Goal: Contribute content: Contribute content

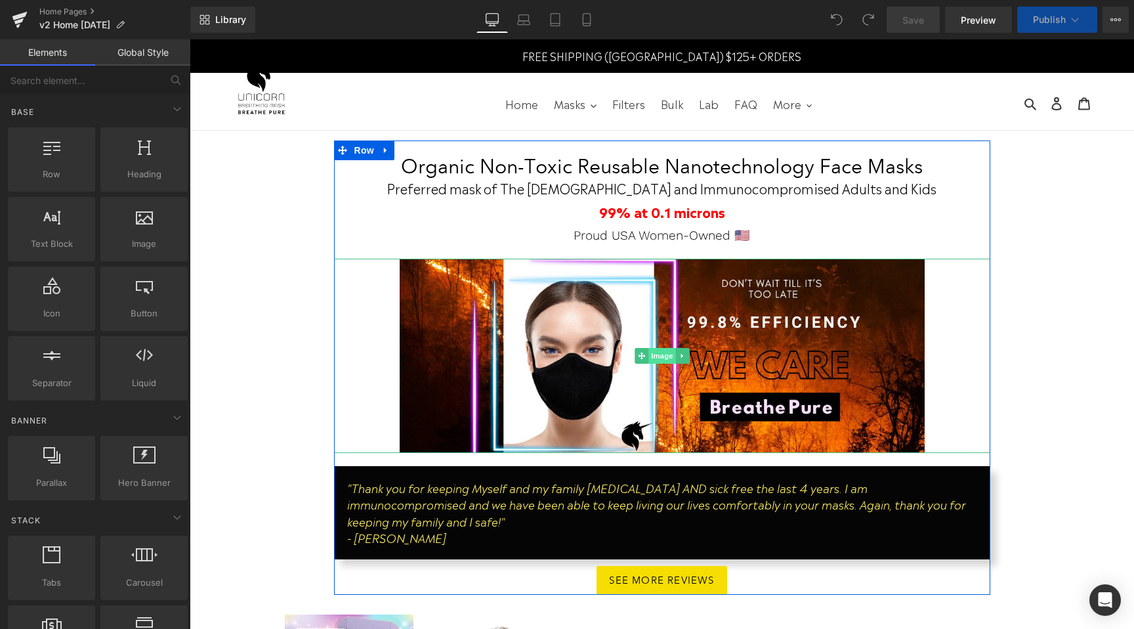
click at [660, 356] on span "Image" at bounding box center [662, 356] width 28 height 16
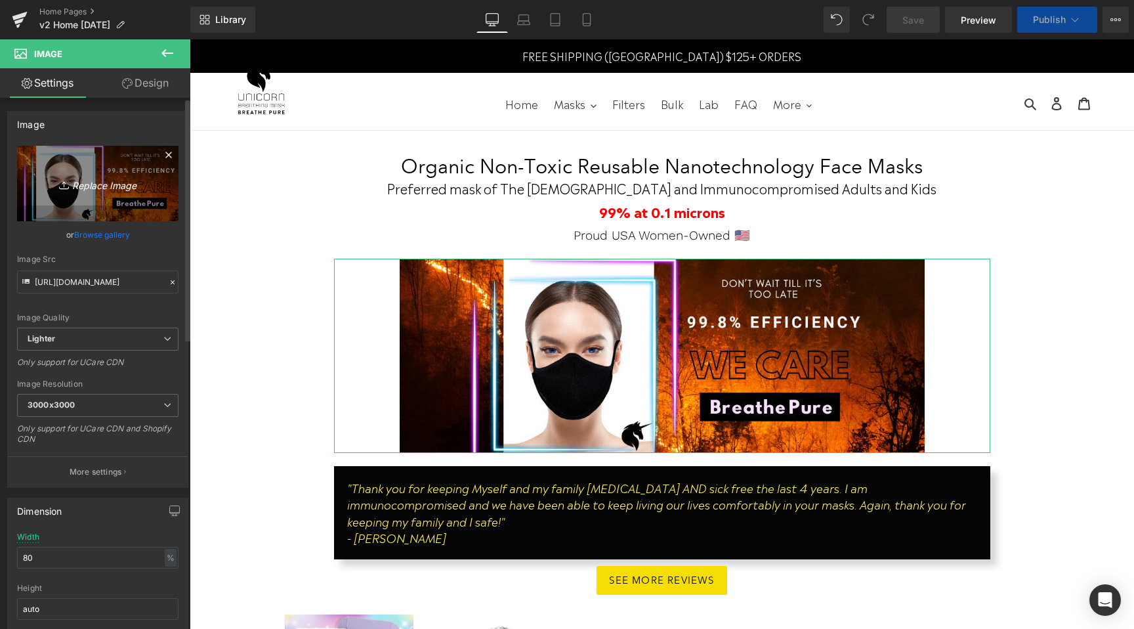
click at [115, 201] on link "Replace Image" at bounding box center [97, 183] width 161 height 75
type input "C:\fakepath\Labor Day Website banner.png"
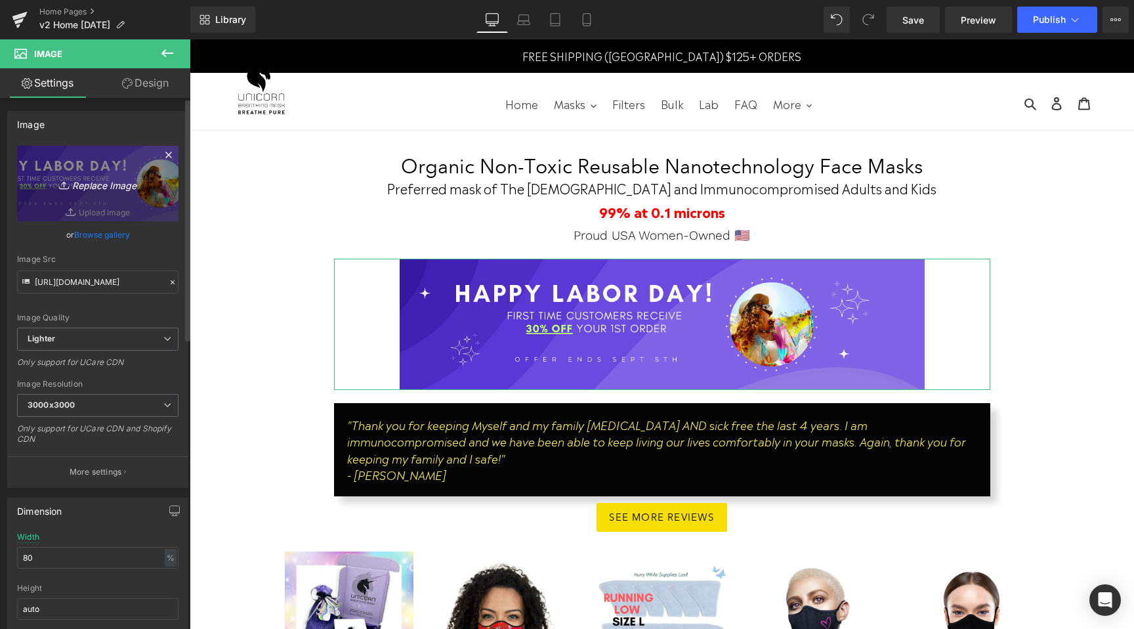
click at [96, 170] on link "Replace Image" at bounding box center [97, 183] width 161 height 75
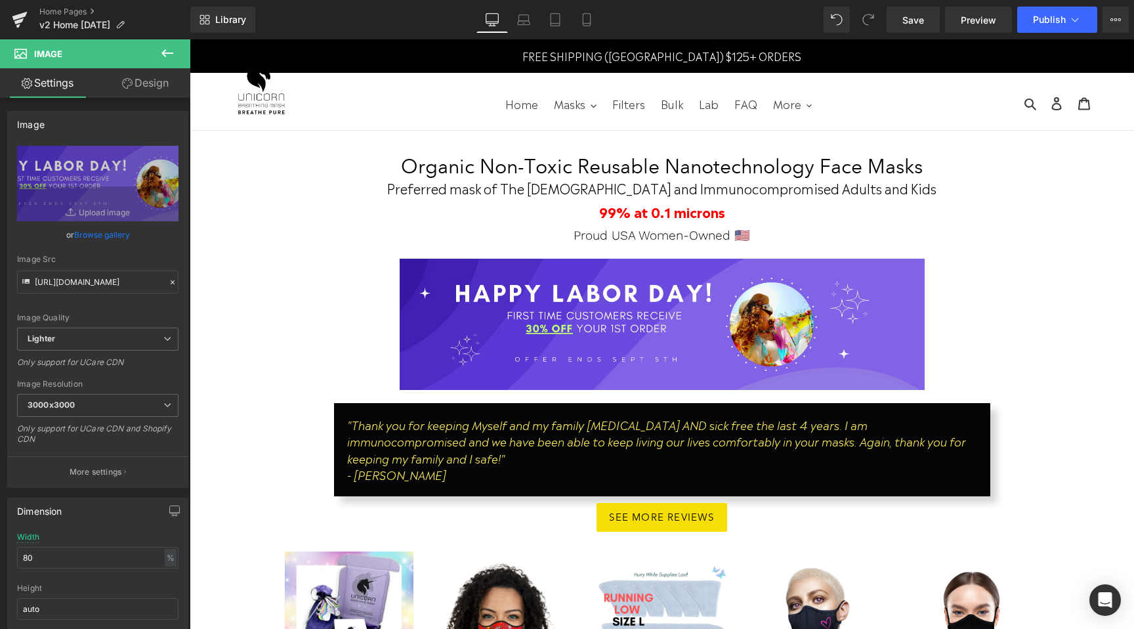
type input "C:\fakepath\Labor Day Banner web.png"
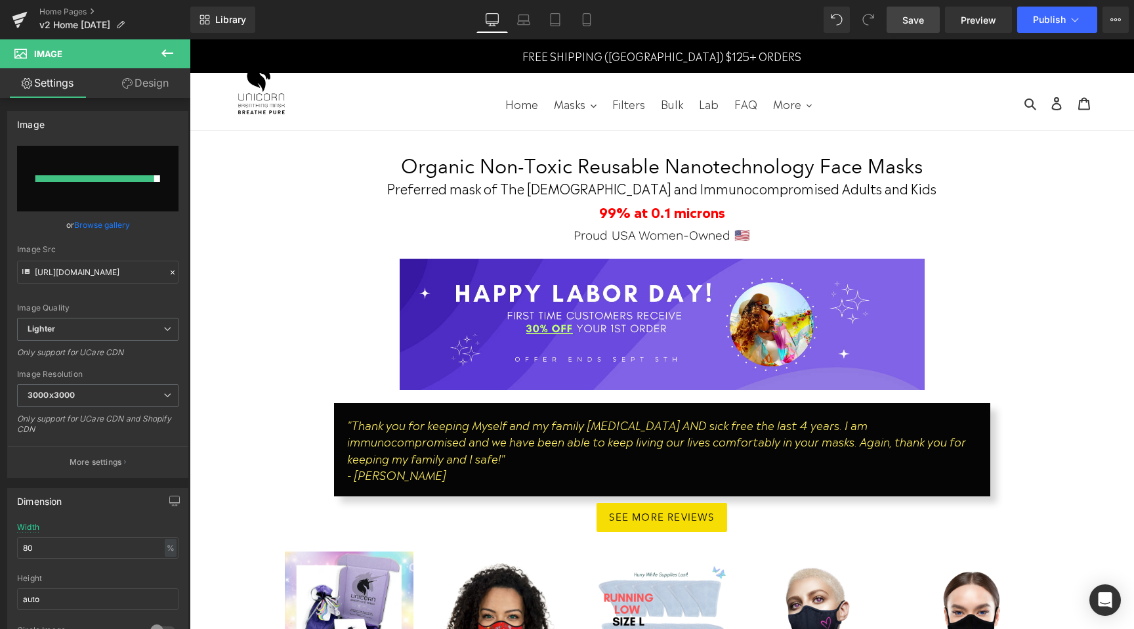
click at [916, 16] on span "Save" at bounding box center [913, 20] width 22 height 14
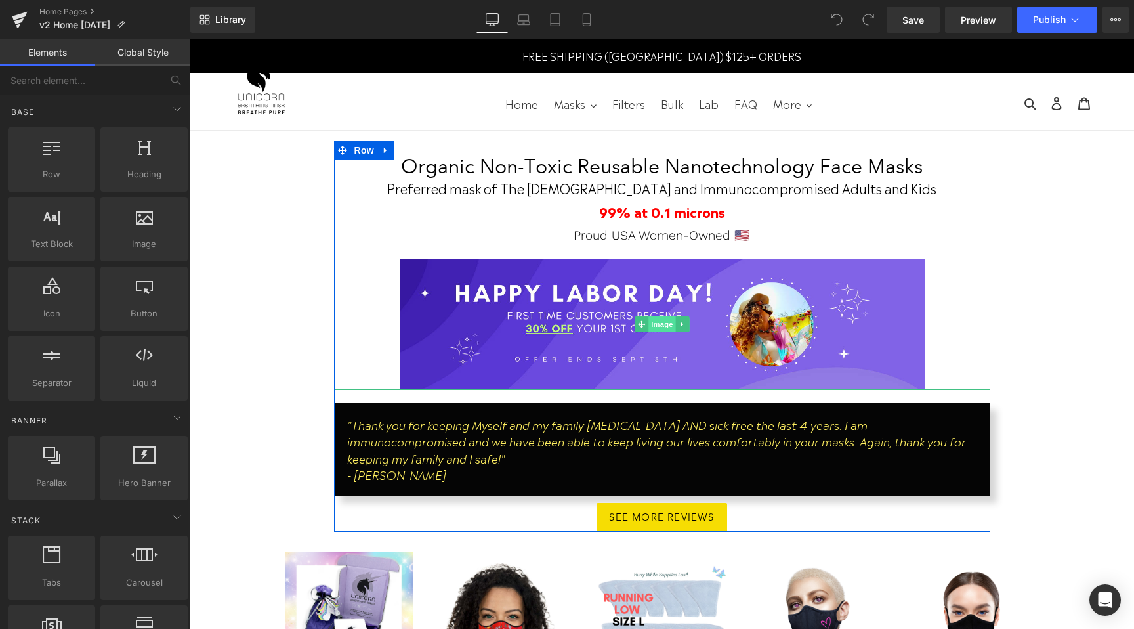
click at [660, 324] on span "Image" at bounding box center [662, 324] width 28 height 16
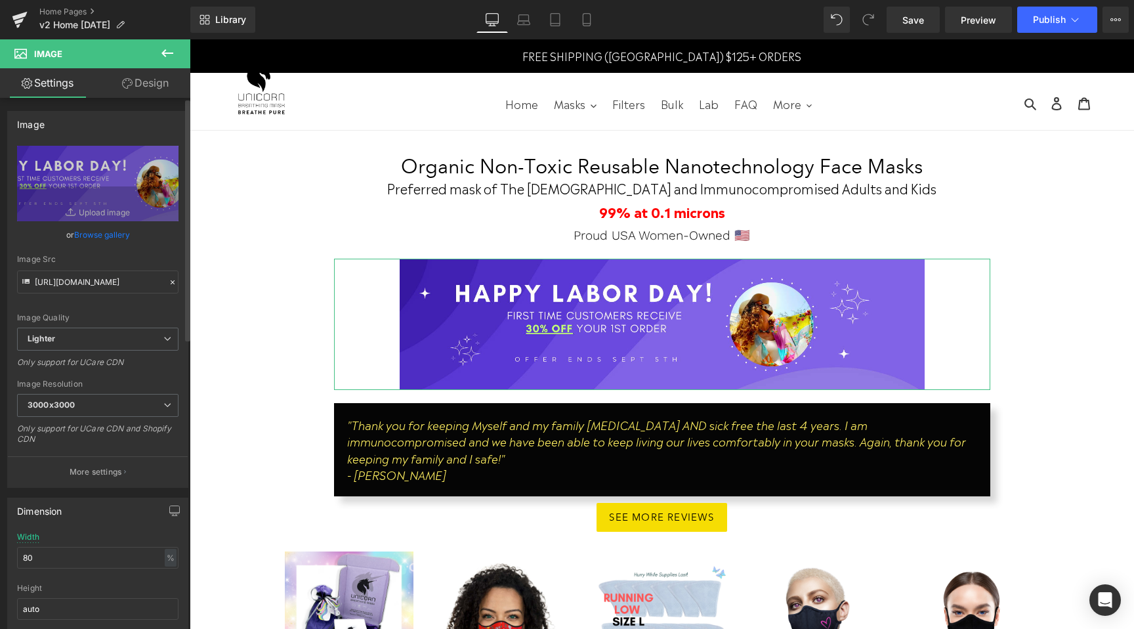
click at [106, 238] on link "Browse gallery" at bounding box center [102, 234] width 56 height 23
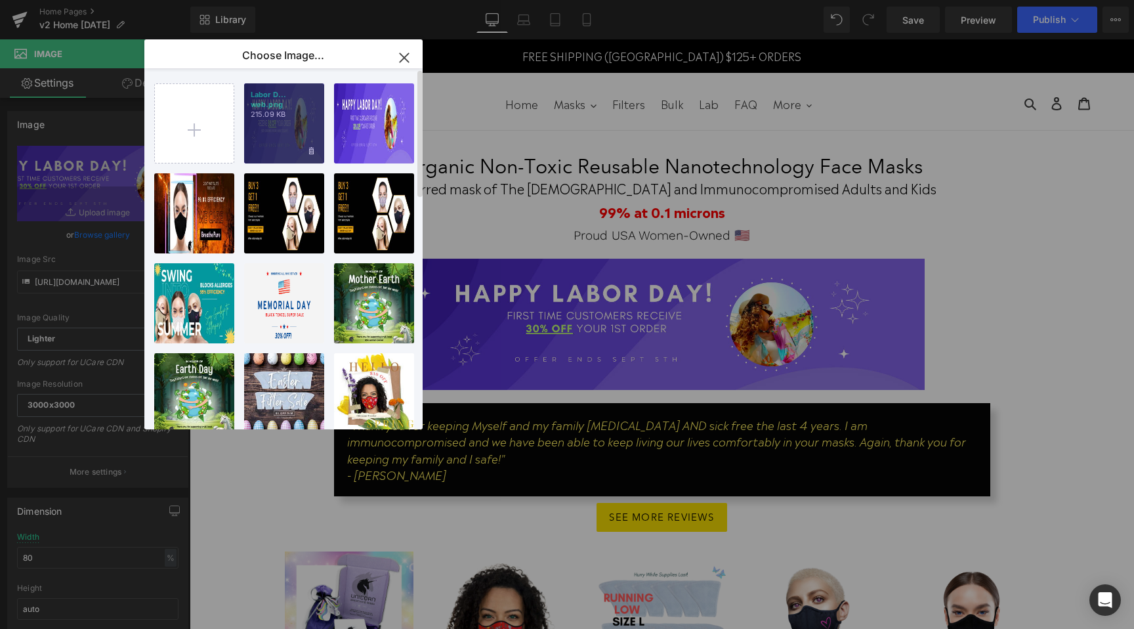
click at [282, 148] on div "Labor D... web.png 215.09 KB" at bounding box center [284, 123] width 80 height 80
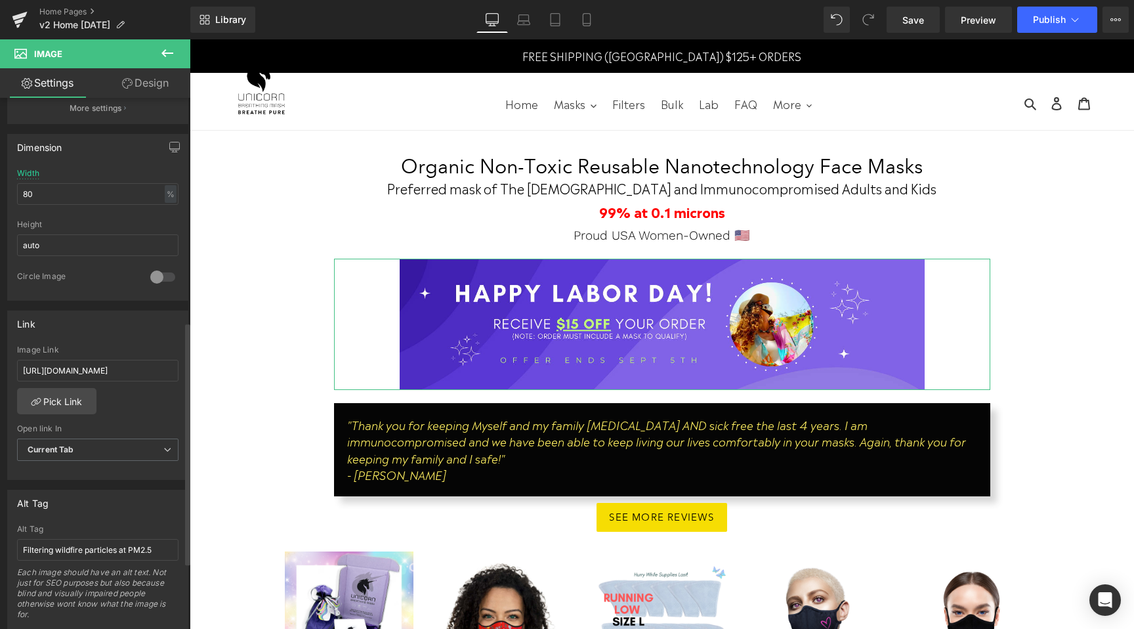
scroll to position [308, 0]
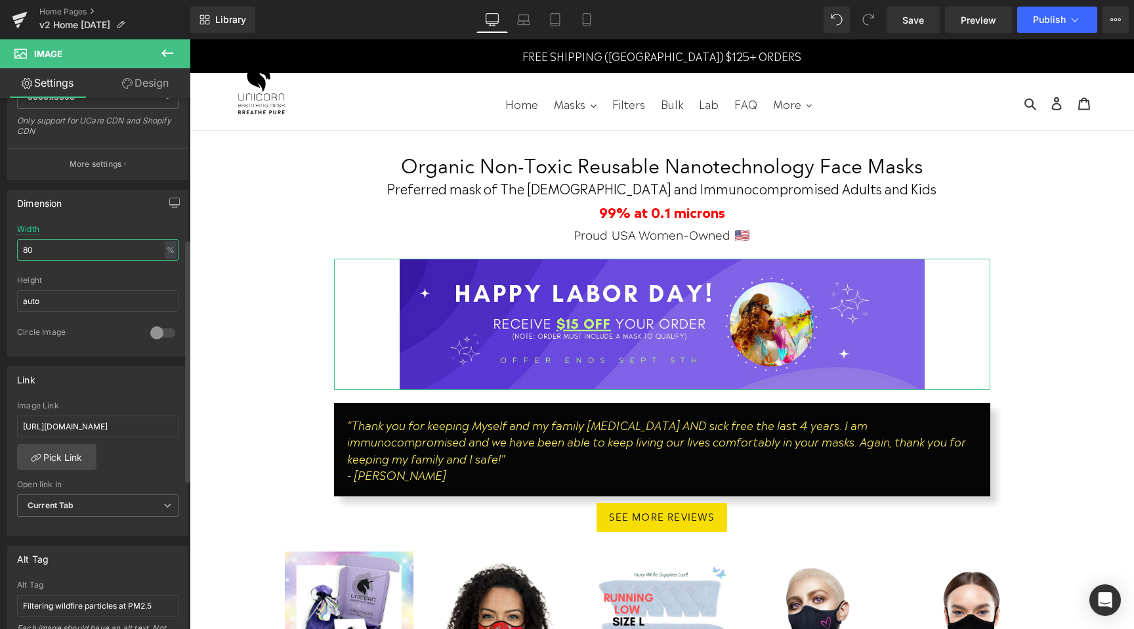
click at [64, 251] on input "80" at bounding box center [97, 250] width 161 height 22
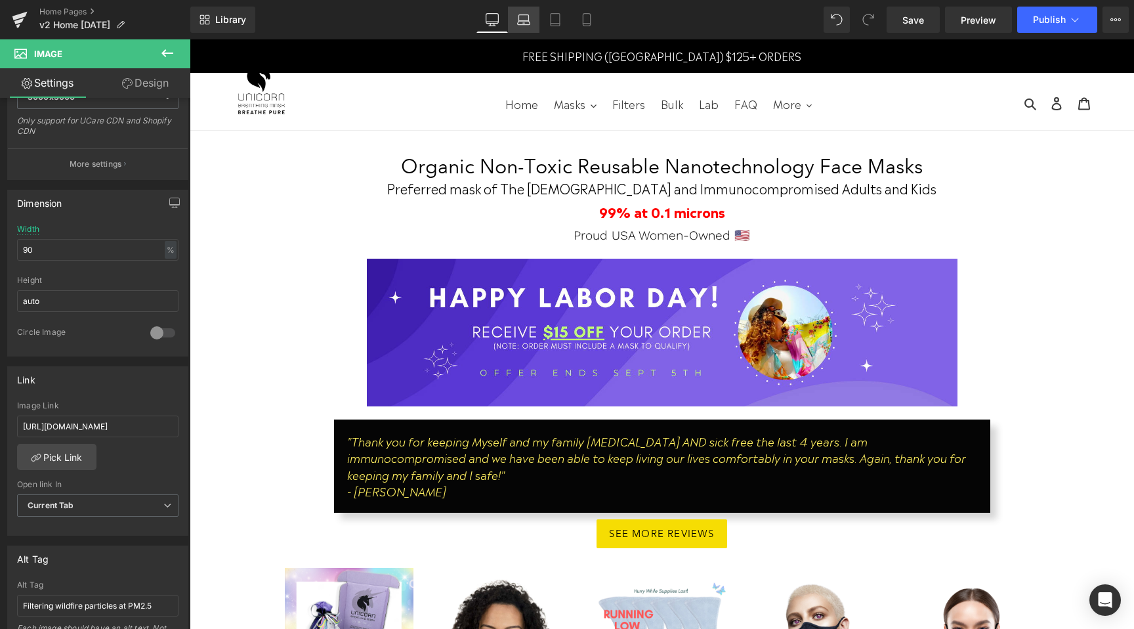
click at [522, 18] on icon at bounding box center [523, 19] width 13 height 13
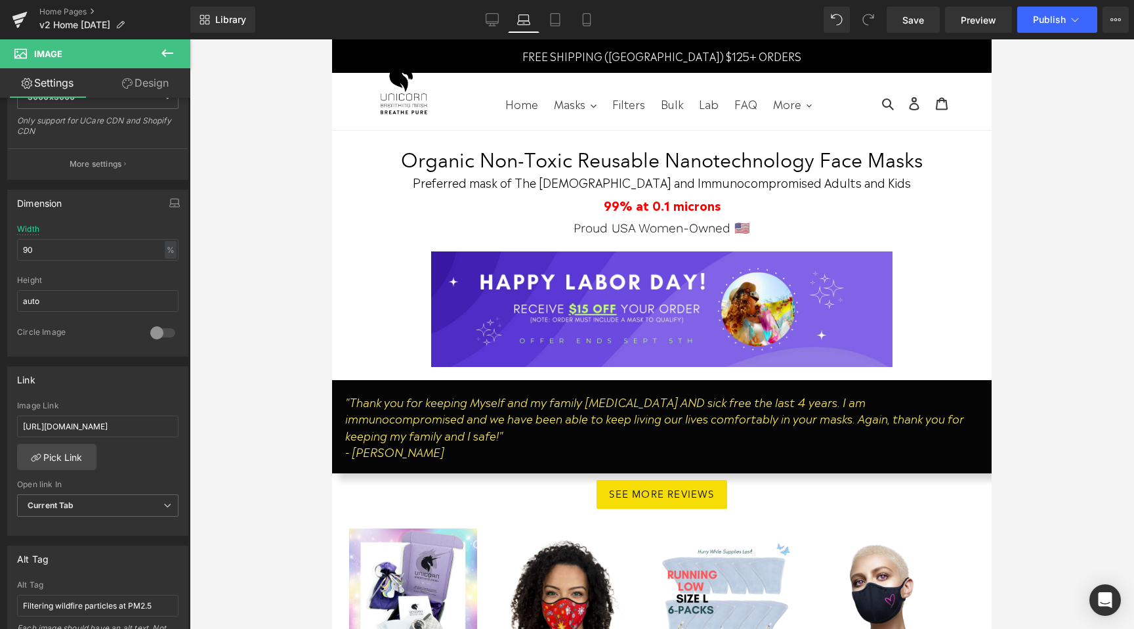
scroll to position [12, 0]
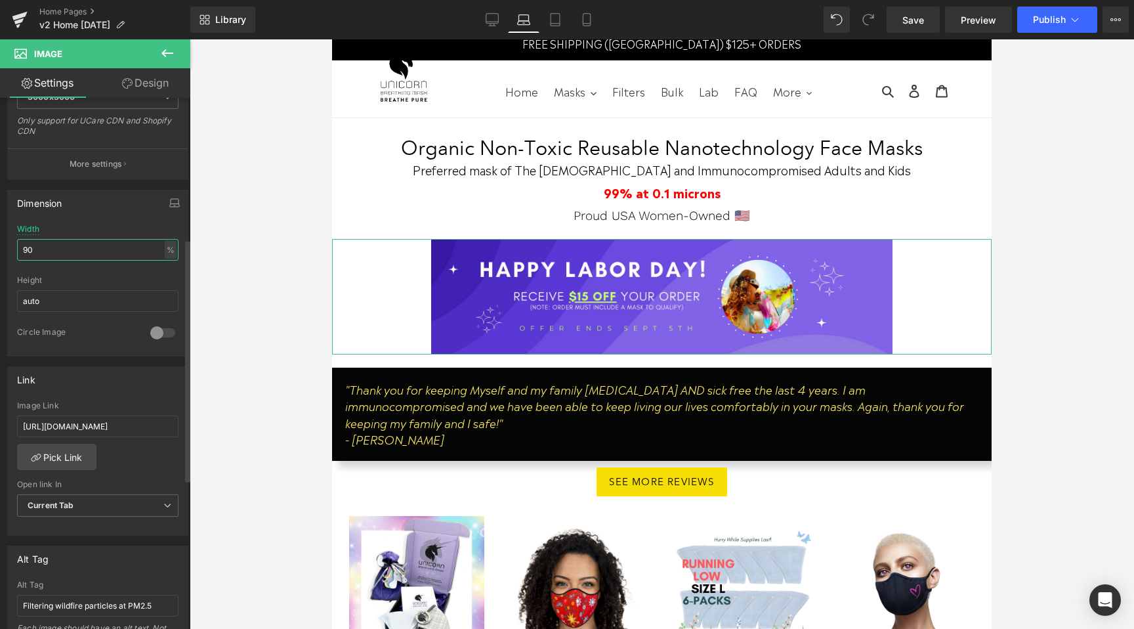
click at [61, 253] on input "90" at bounding box center [97, 250] width 161 height 22
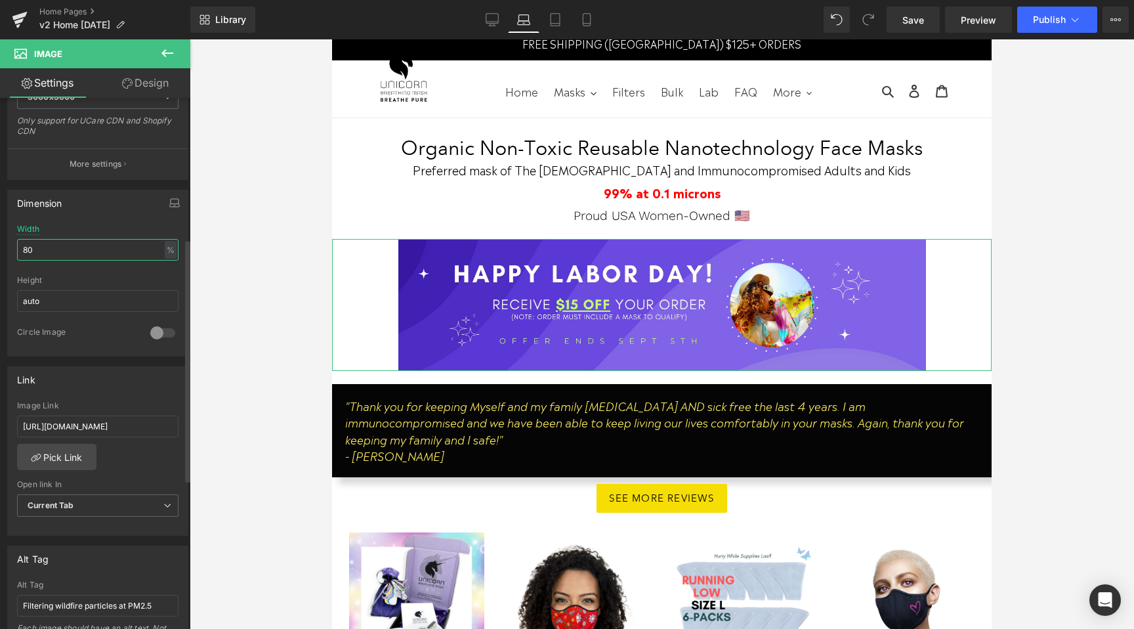
type input "8"
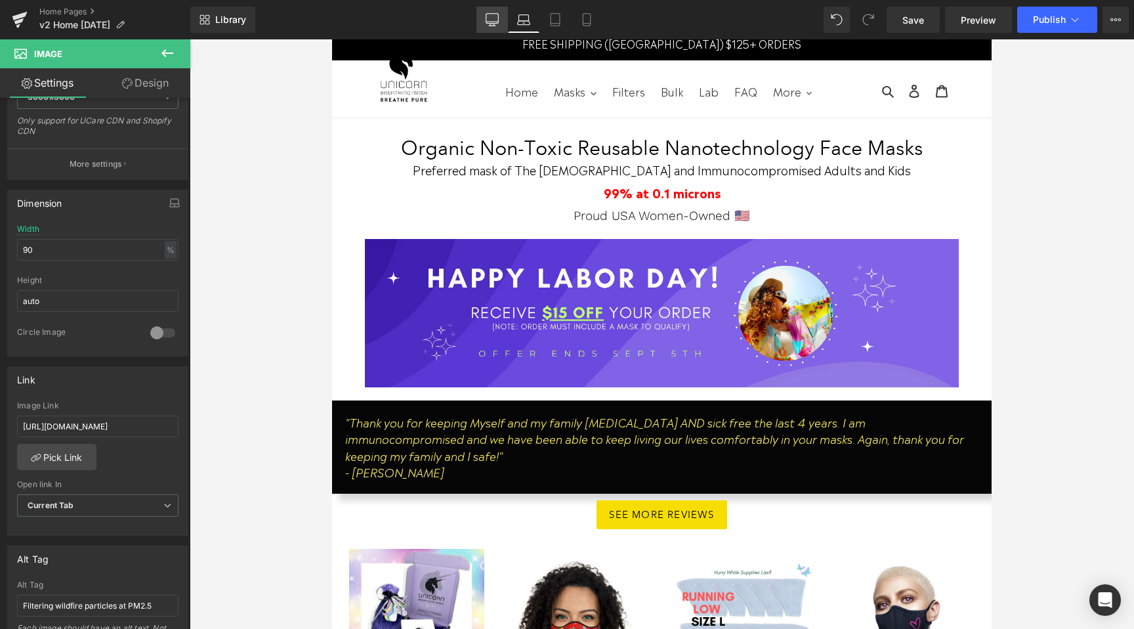
click at [492, 11] on link "Desktop" at bounding box center [493, 20] width 32 height 26
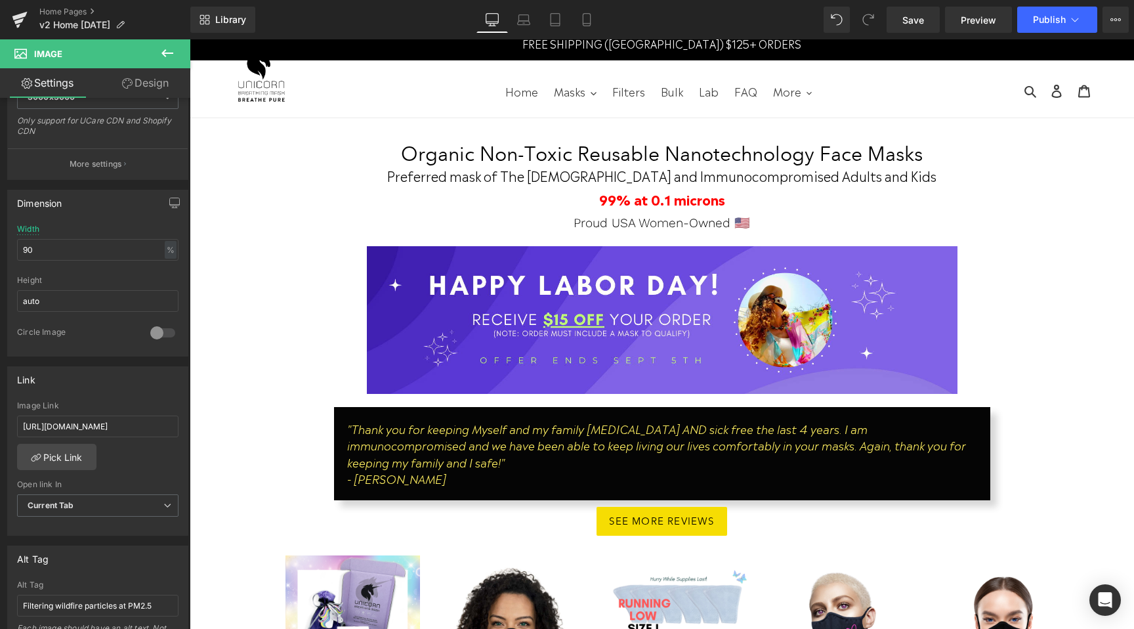
scroll to position [20, 0]
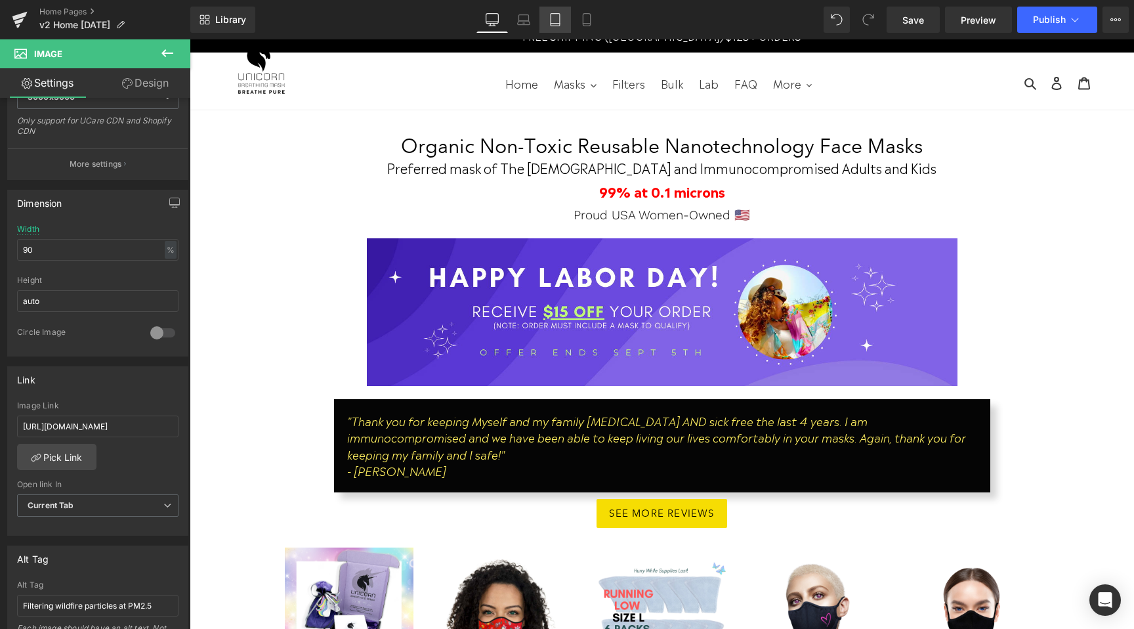
click at [567, 14] on link "Tablet" at bounding box center [556, 20] width 32 height 26
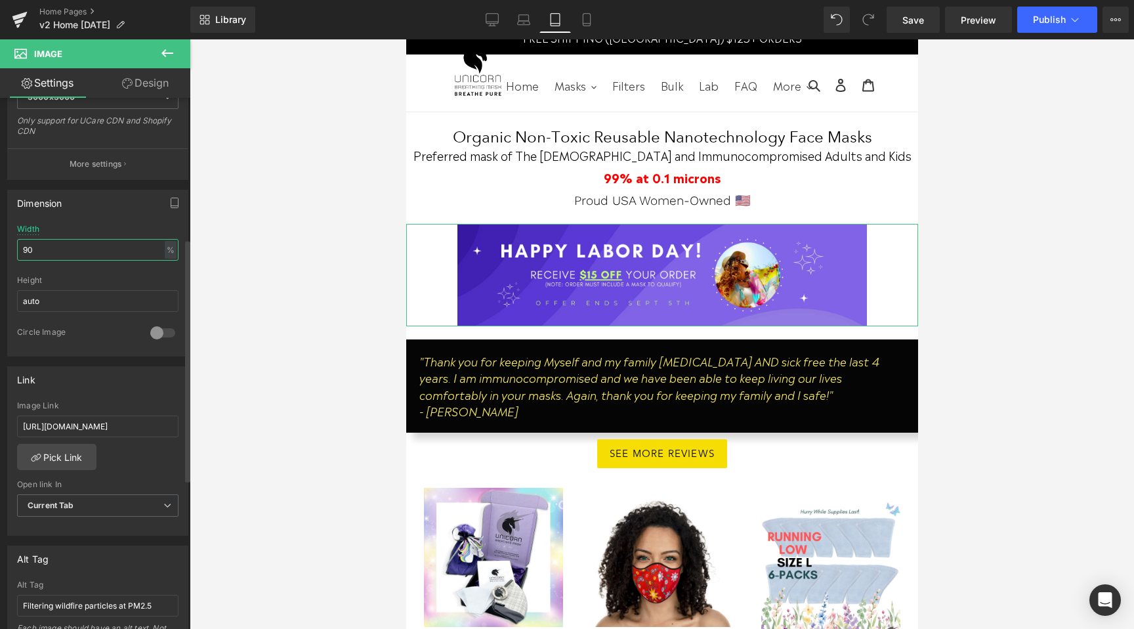
click at [62, 246] on input "90" at bounding box center [97, 250] width 161 height 22
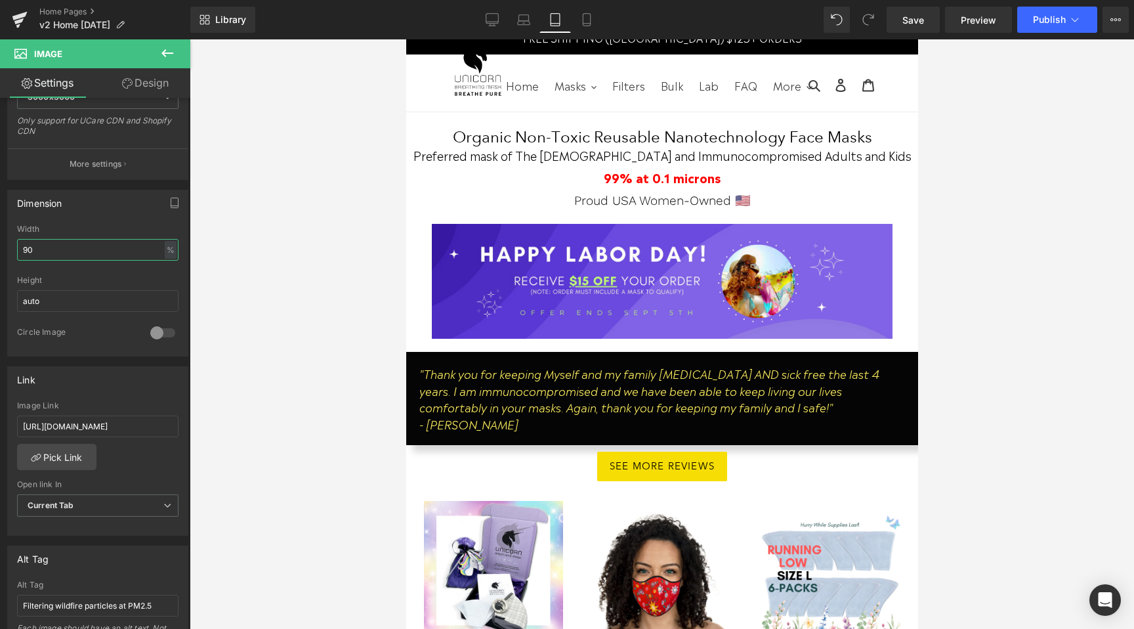
type input "90"
click at [590, 6] on div "Library Tablet Desktop Laptop Tablet Mobile Save Preview Publish Scheduled View…" at bounding box center [662, 19] width 944 height 39
click at [590, 25] on icon at bounding box center [586, 20] width 7 height 12
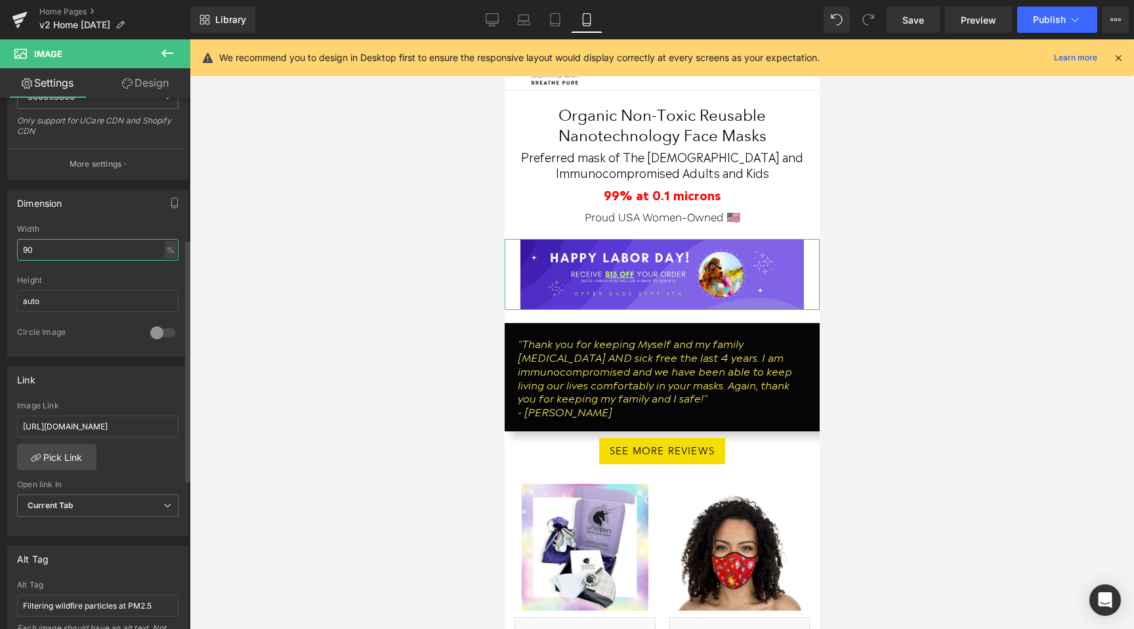
click at [71, 247] on input "90" at bounding box center [97, 250] width 161 height 22
click at [492, 16] on icon at bounding box center [492, 19] width 13 height 13
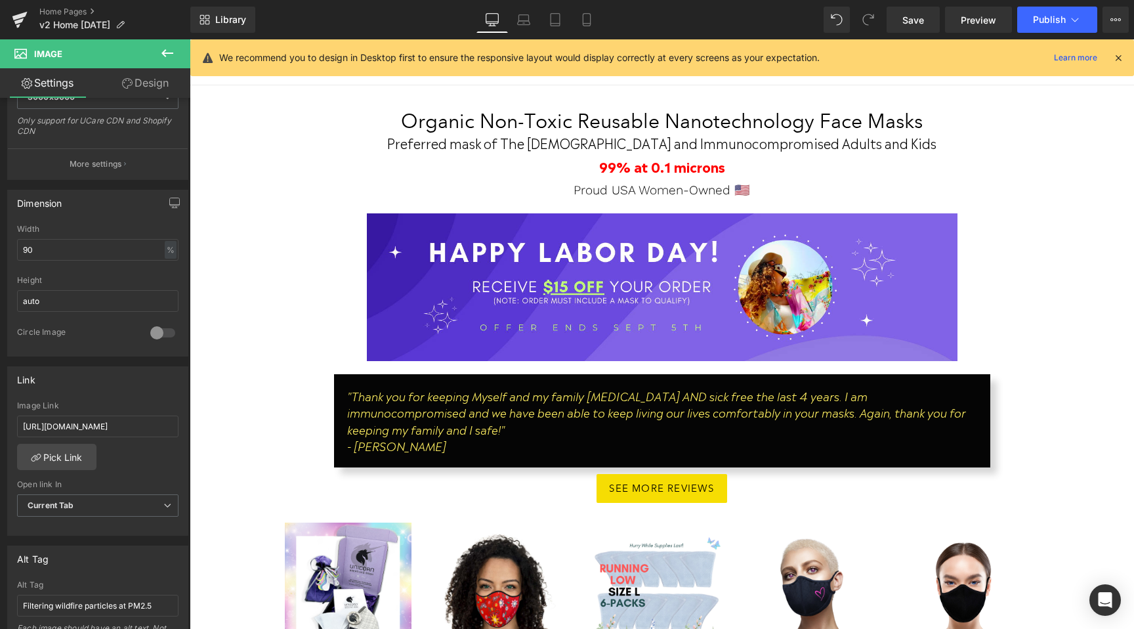
scroll to position [20, 0]
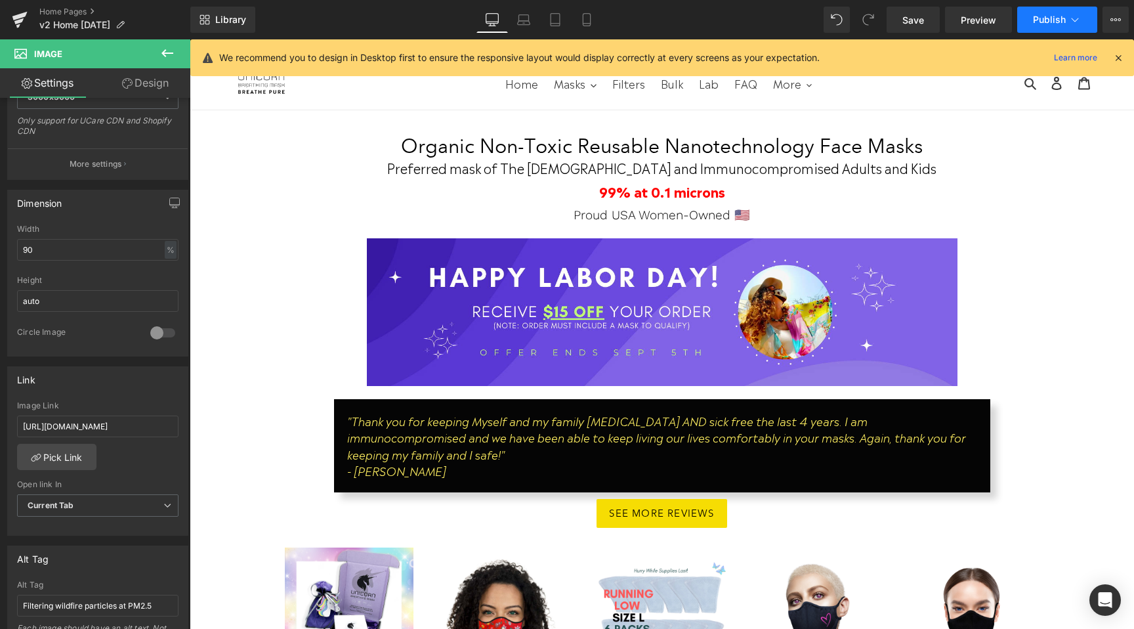
click at [1065, 16] on span "Publish" at bounding box center [1049, 19] width 33 height 11
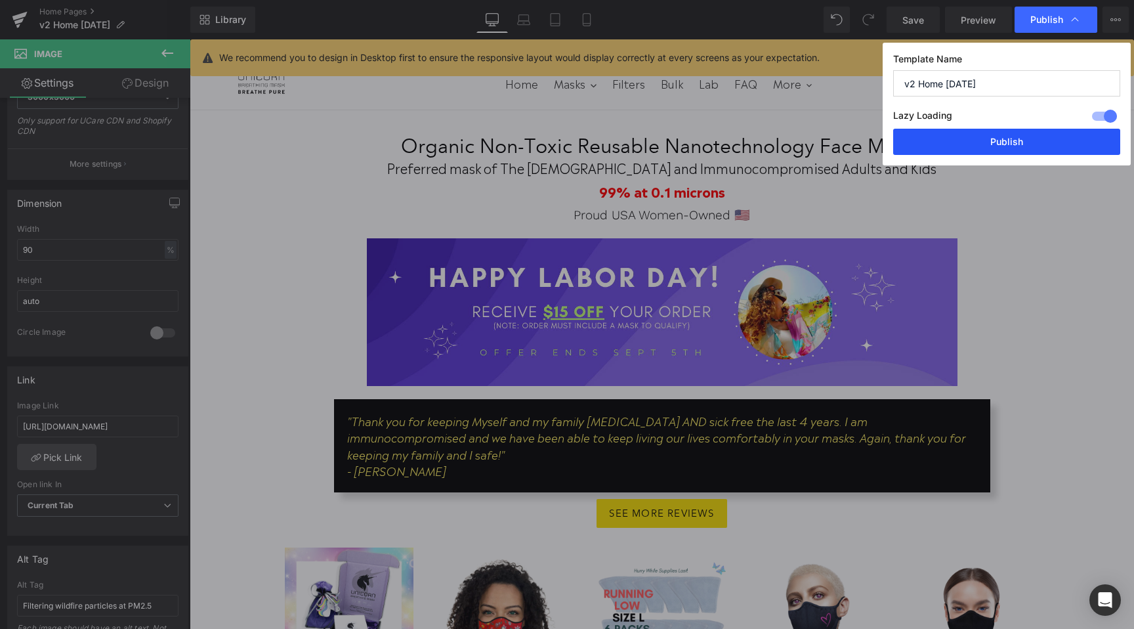
click at [1000, 142] on button "Publish" at bounding box center [1006, 142] width 227 height 26
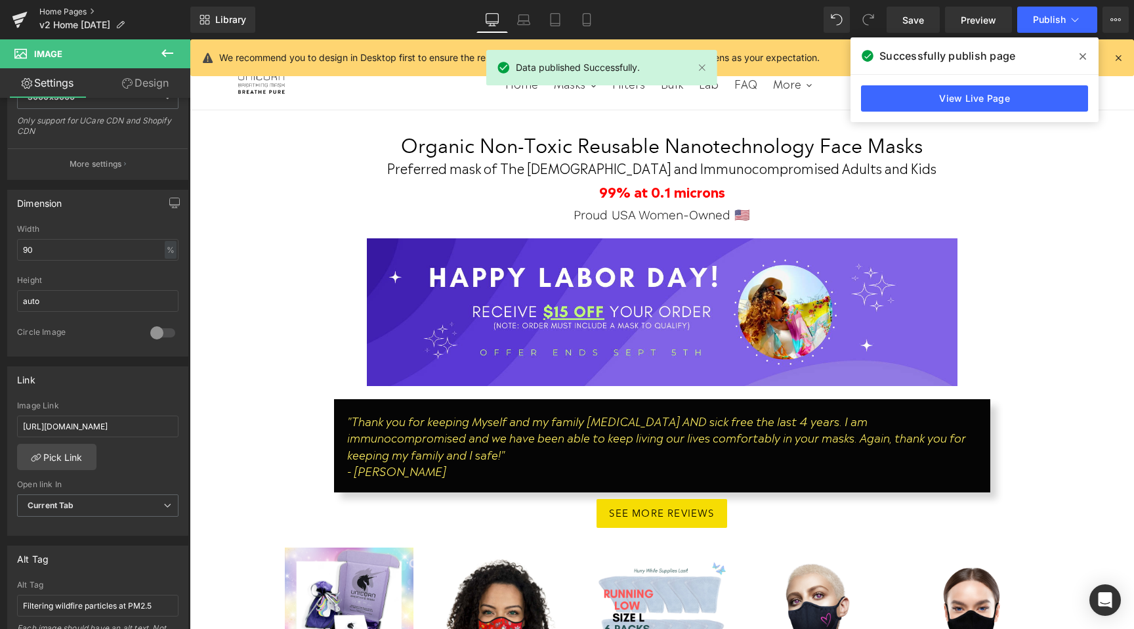
click at [73, 8] on link "Home Pages" at bounding box center [114, 12] width 151 height 11
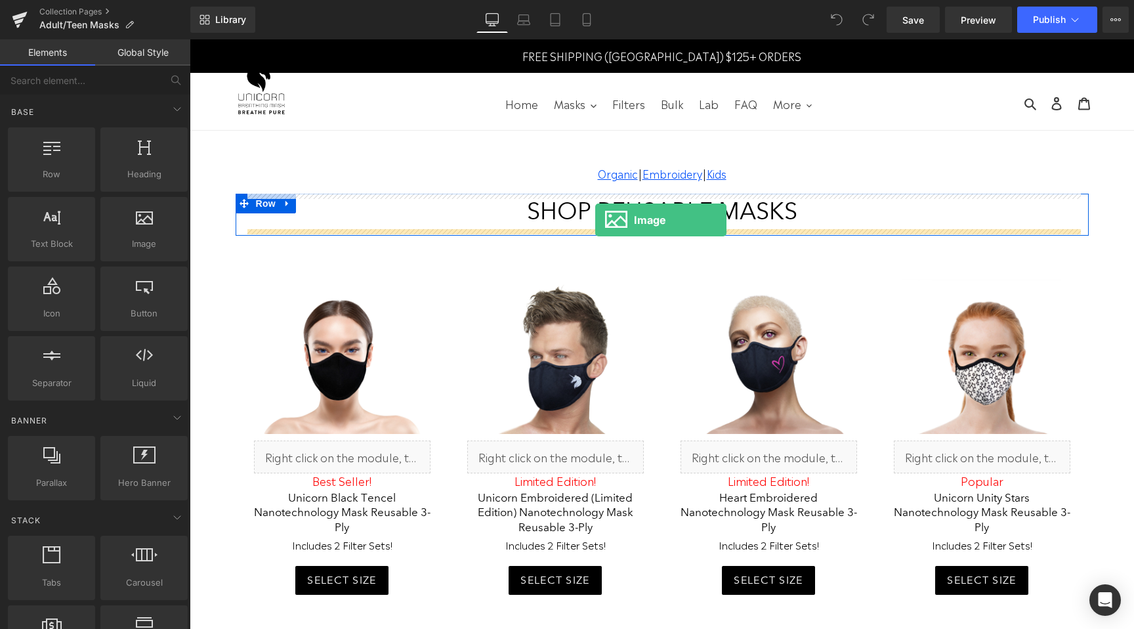
drag, startPoint x: 320, startPoint y: 270, endPoint x: 595, endPoint y: 220, distance: 280.1
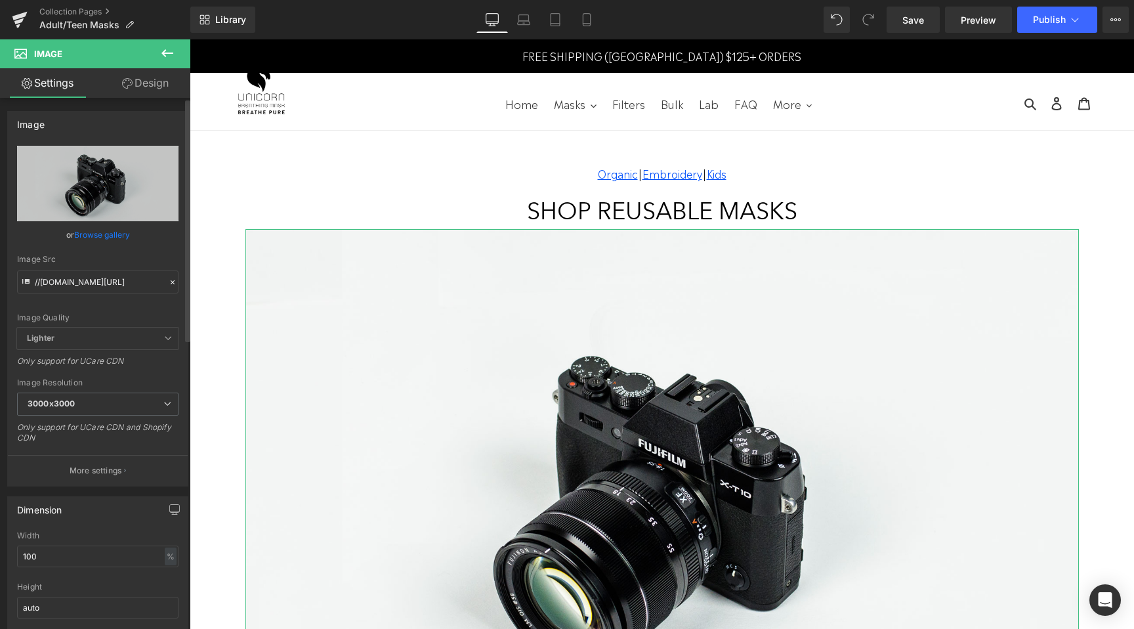
click at [77, 232] on link "Browse gallery" at bounding box center [102, 234] width 56 height 23
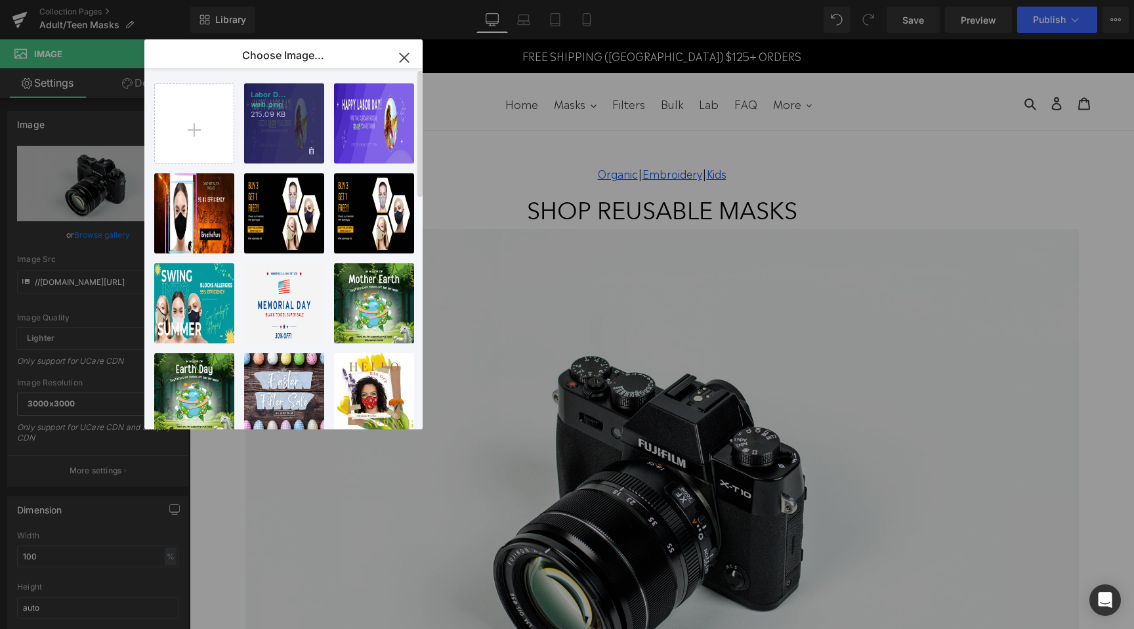
click at [263, 114] on p "215.09 KB" at bounding box center [284, 115] width 67 height 10
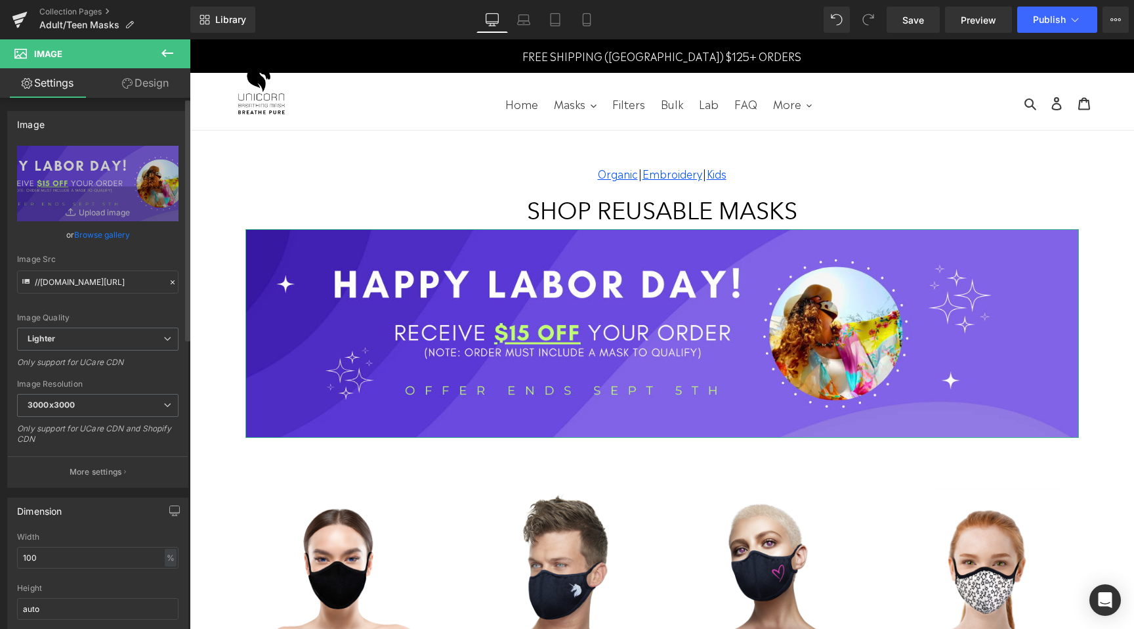
scroll to position [31, 0]
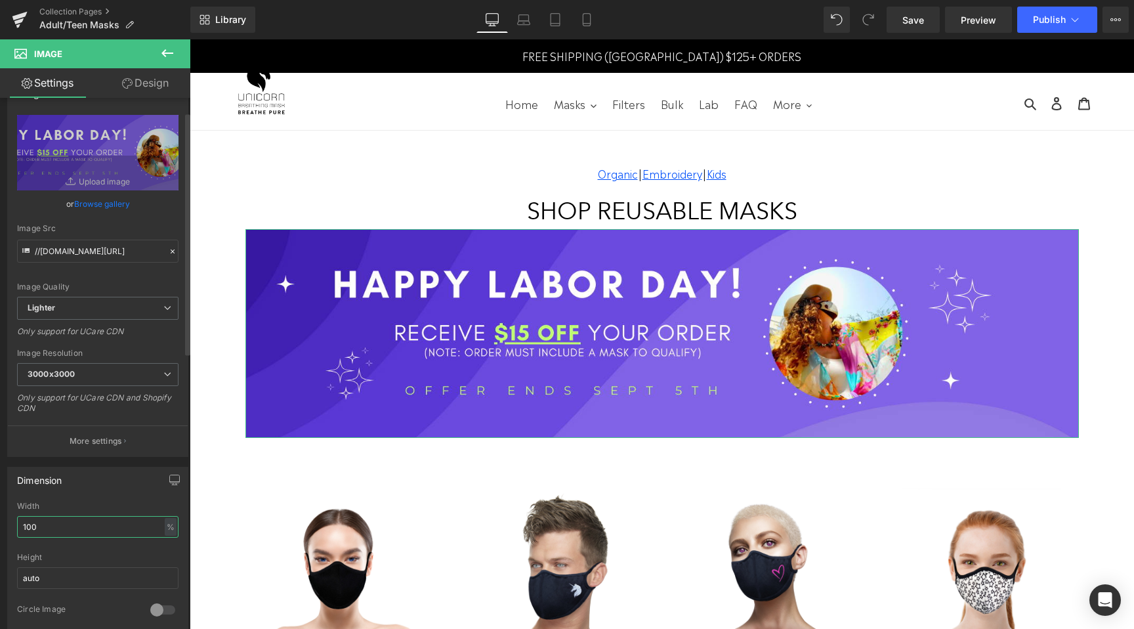
click at [76, 522] on input "100" at bounding box center [97, 527] width 161 height 22
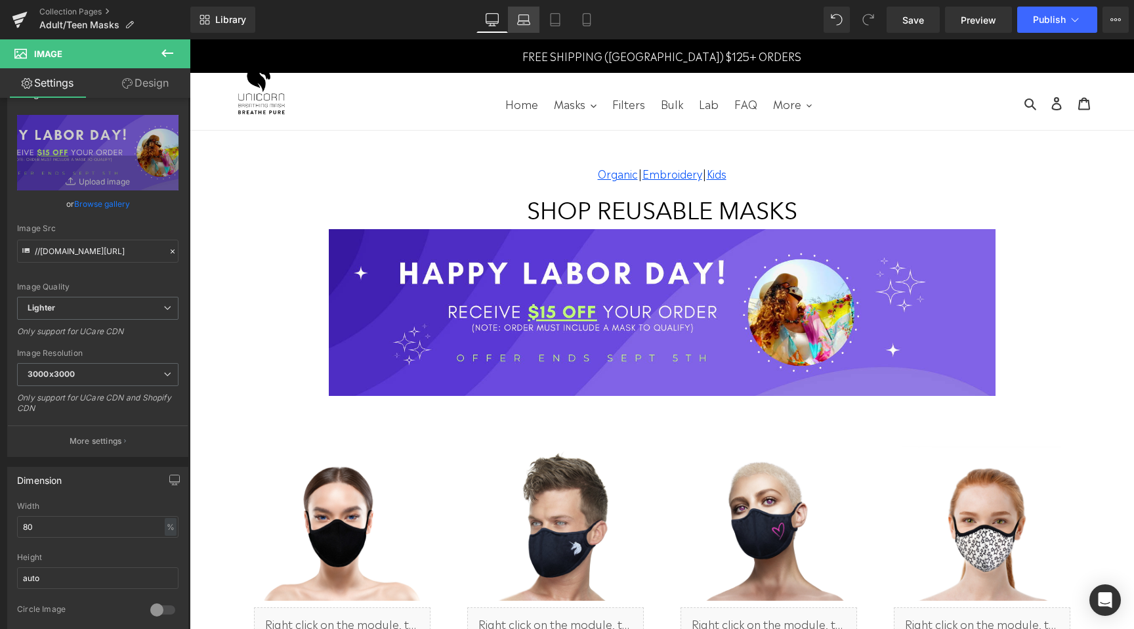
click at [528, 26] on link "Laptop" at bounding box center [524, 20] width 32 height 26
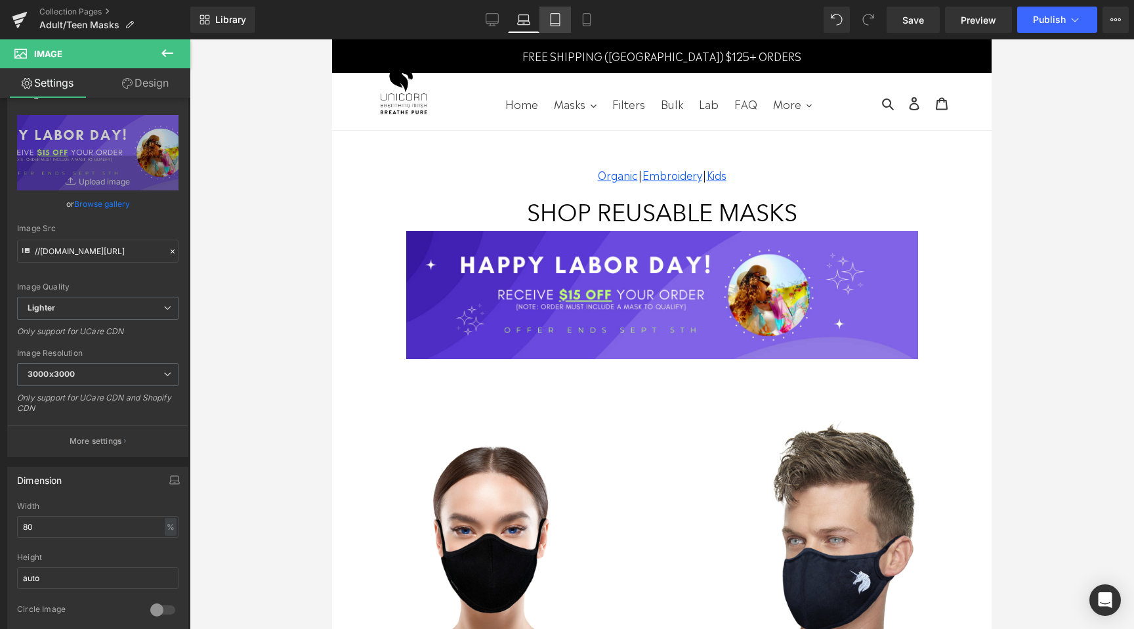
click at [558, 16] on icon at bounding box center [555, 19] width 13 height 13
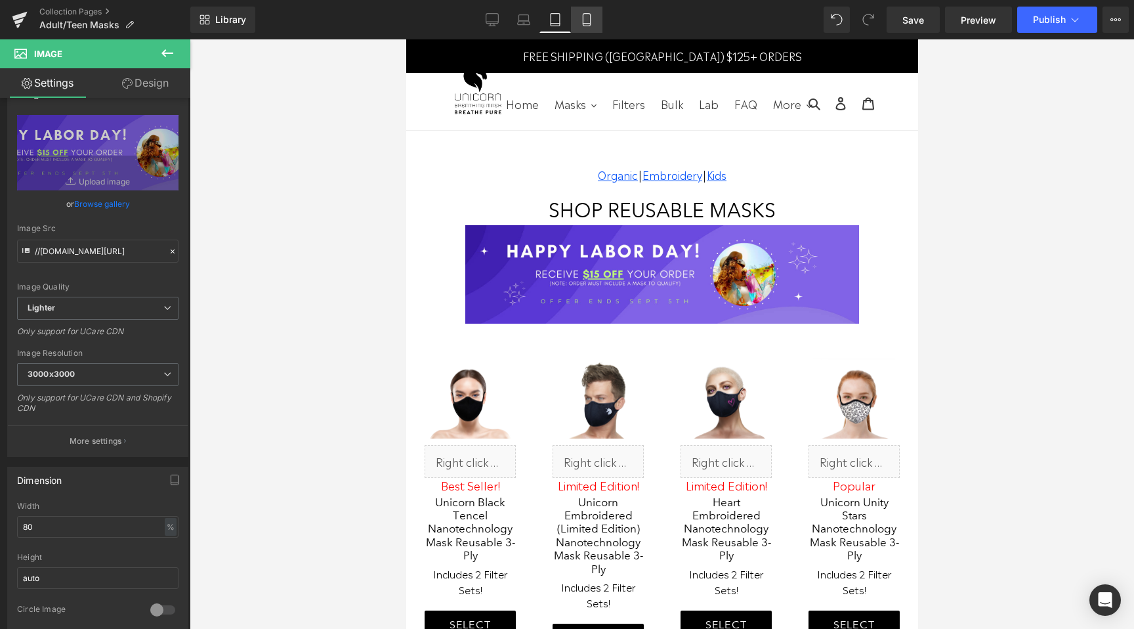
click at [582, 16] on icon at bounding box center [586, 19] width 13 height 13
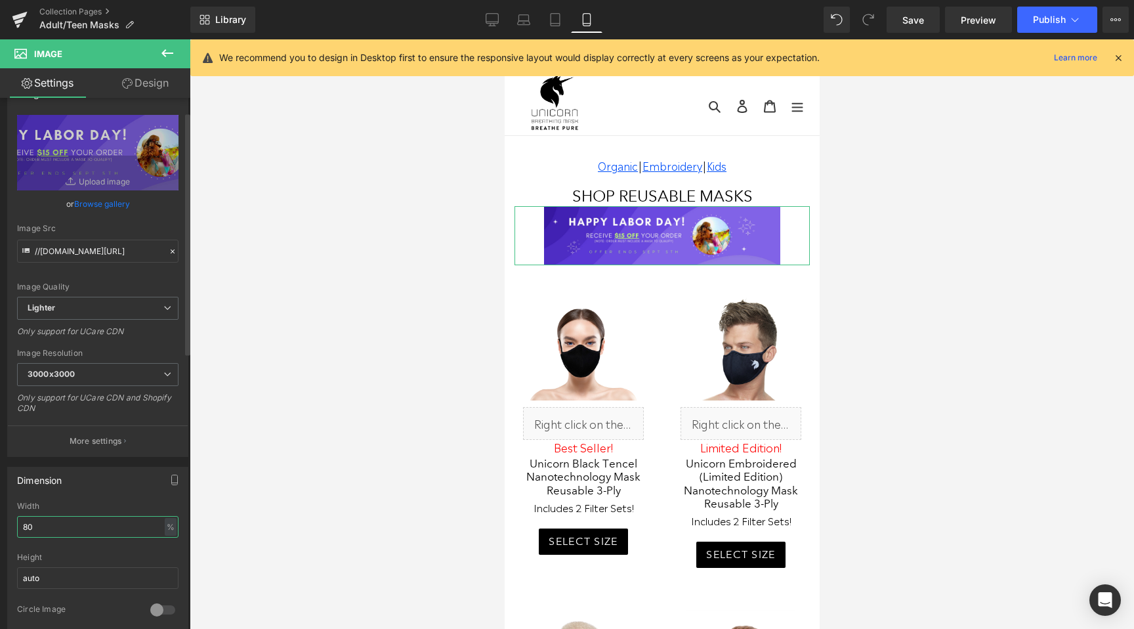
click at [39, 524] on input "80" at bounding box center [97, 527] width 161 height 22
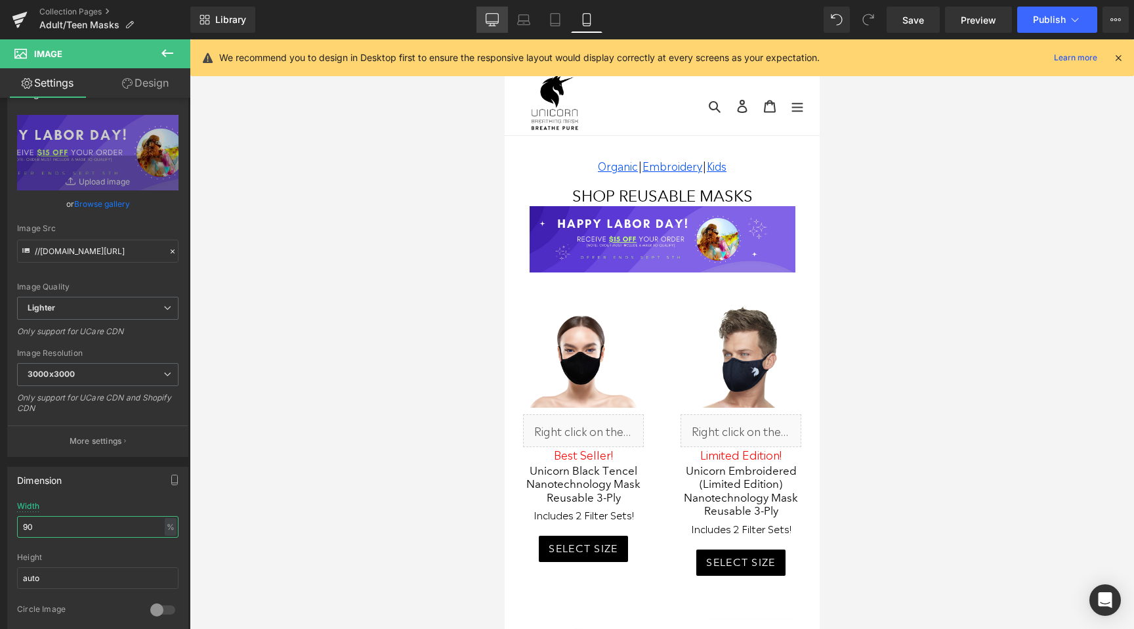
type input "90"
click at [494, 26] on icon at bounding box center [492, 26] width 7 height 0
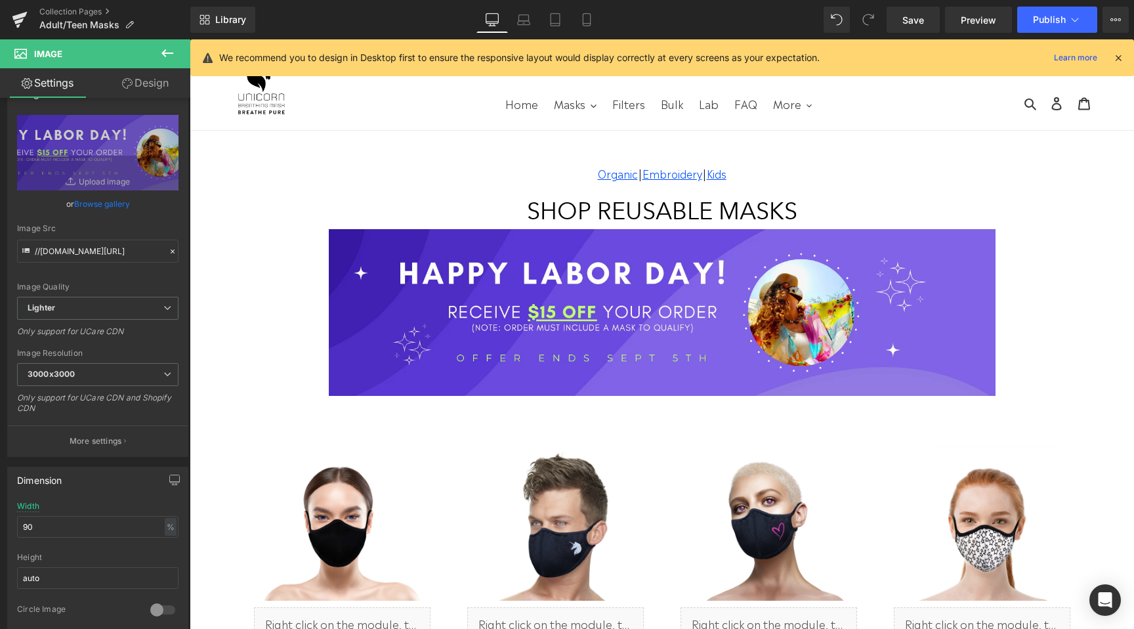
scroll to position [23, 0]
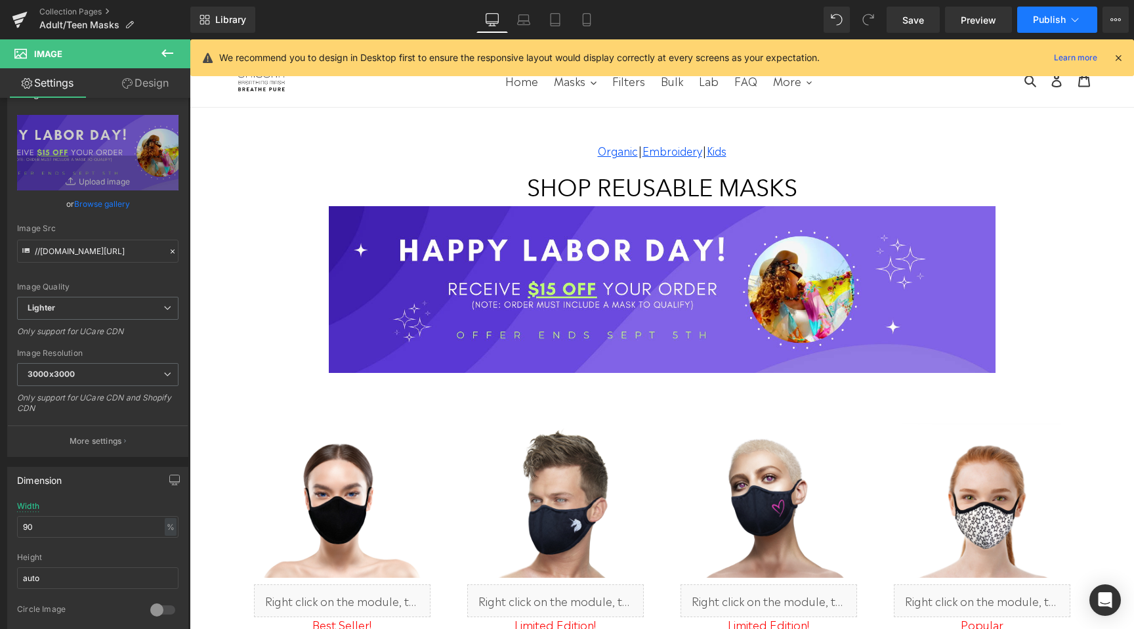
click at [1059, 9] on button "Publish" at bounding box center [1057, 20] width 80 height 26
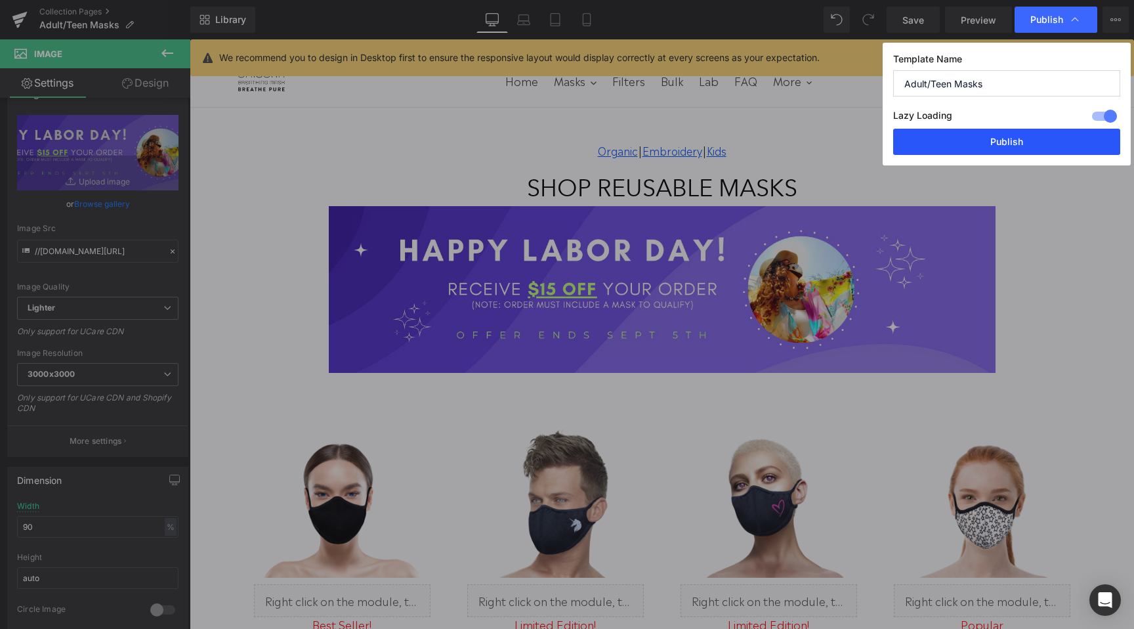
click at [994, 140] on button "Publish" at bounding box center [1006, 142] width 227 height 26
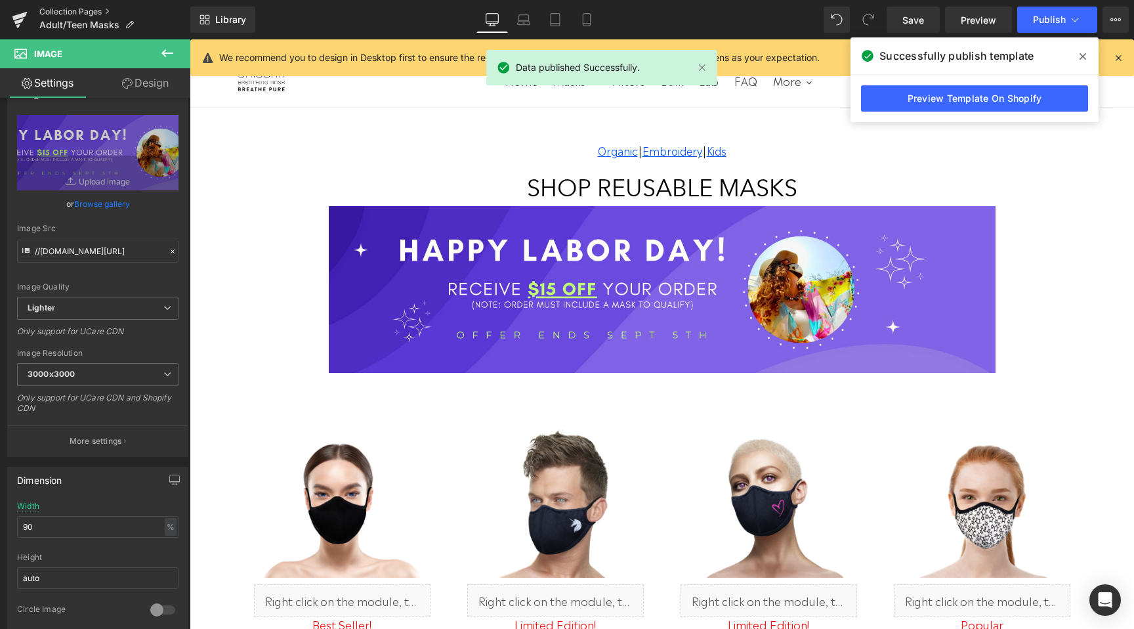
click at [79, 10] on link "Collection Pages" at bounding box center [114, 12] width 151 height 11
